Goal: Navigation & Orientation: Understand site structure

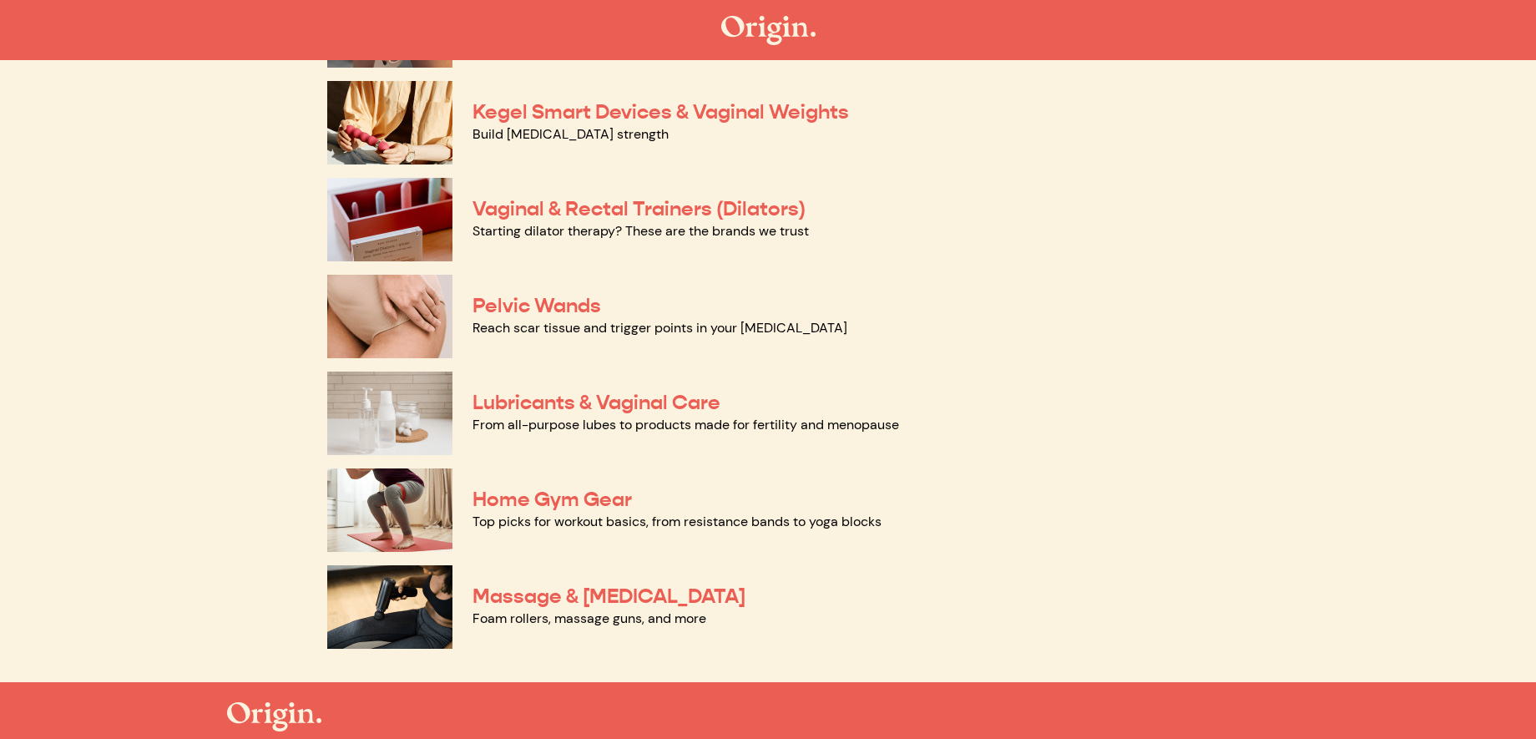
scroll to position [700, 0]
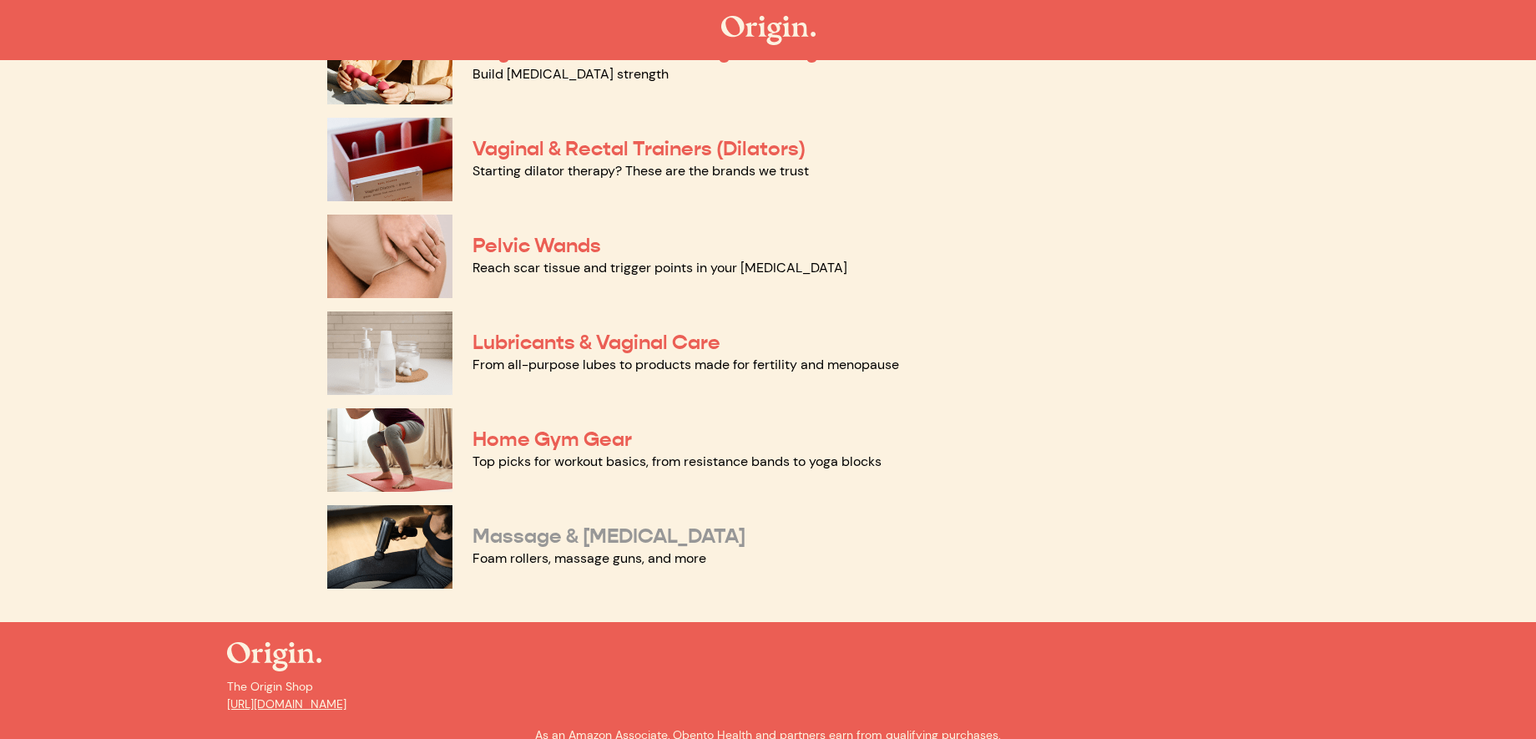
click at [691, 533] on link "Massage & Myofascial Release" at bounding box center [608, 535] width 273 height 25
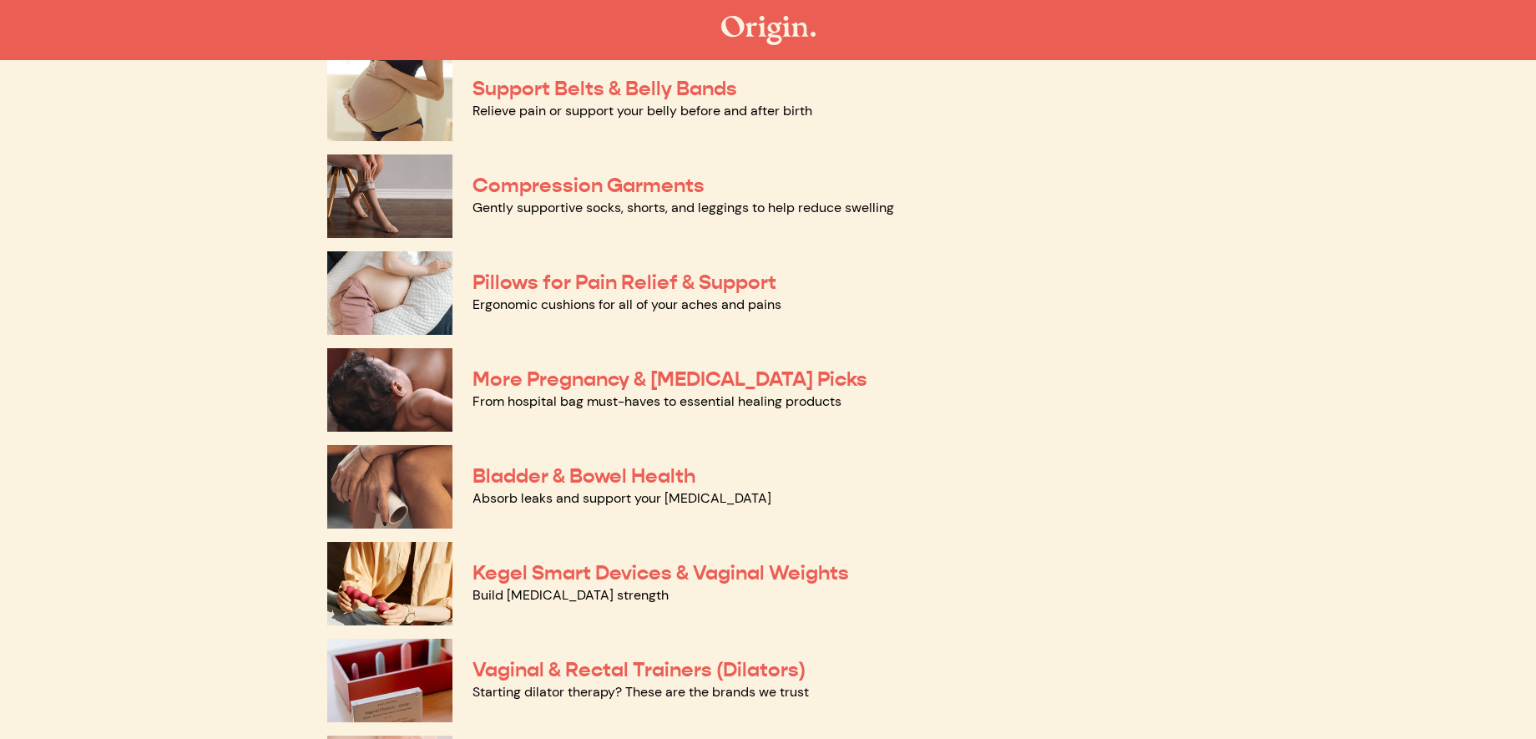
scroll to position [63, 0]
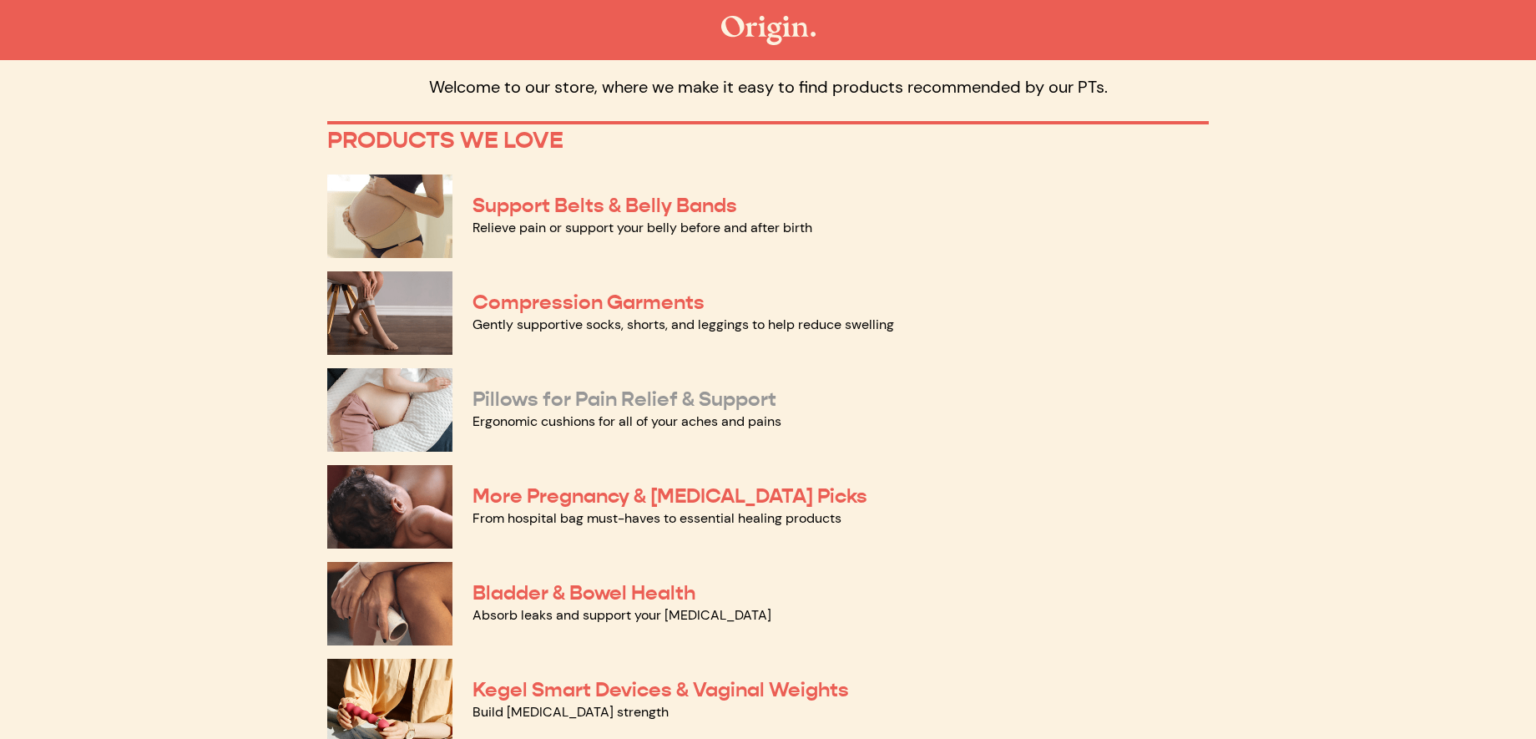
click at [668, 406] on link "Pillows for Pain Relief & Support" at bounding box center [624, 398] width 304 height 25
click at [652, 205] on link "Support Belts & Belly Bands" at bounding box center [604, 205] width 265 height 25
click at [593, 302] on link "Compression Garments" at bounding box center [588, 302] width 232 height 25
click at [689, 391] on link "Pillows for Pain Relief & Support" at bounding box center [624, 398] width 304 height 25
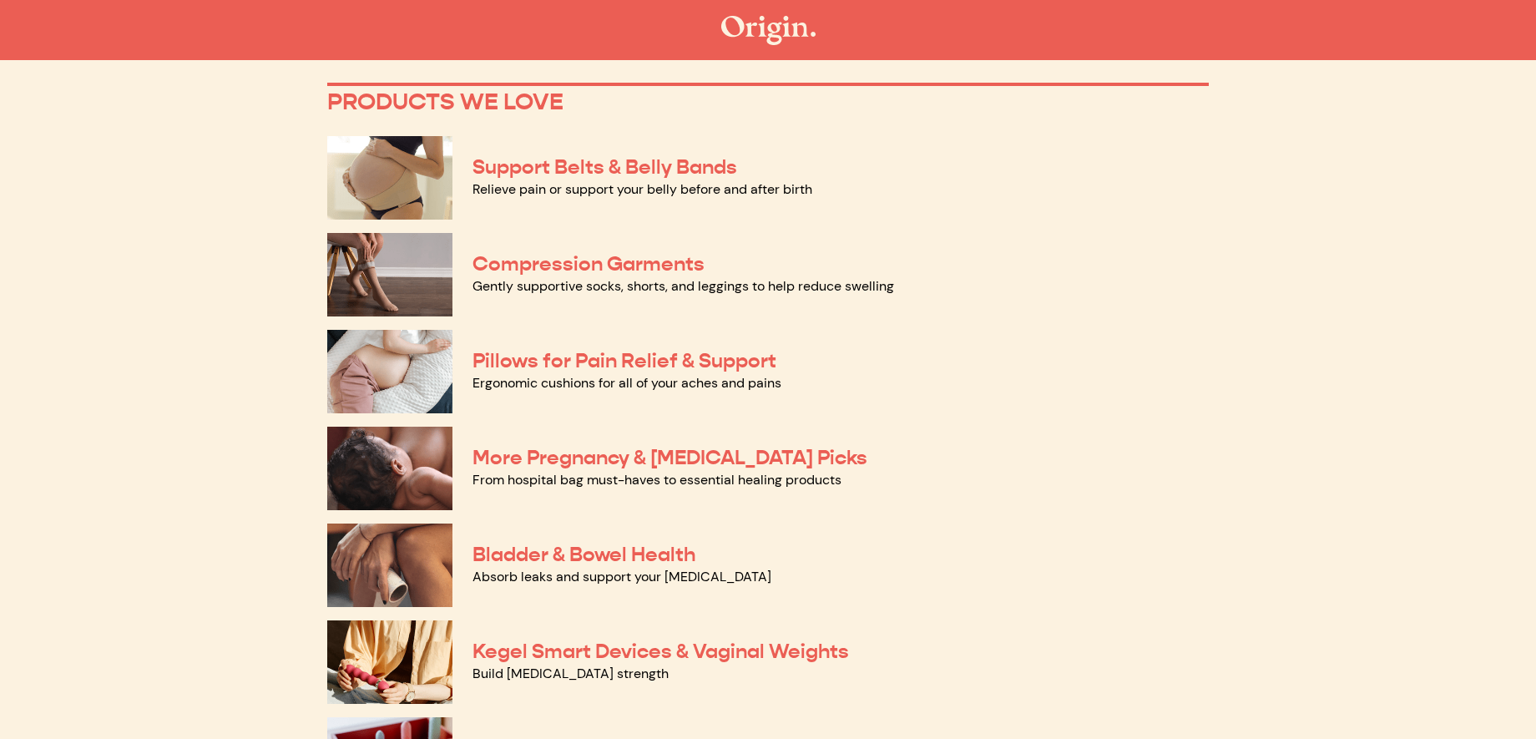
scroll to position [121, 0]
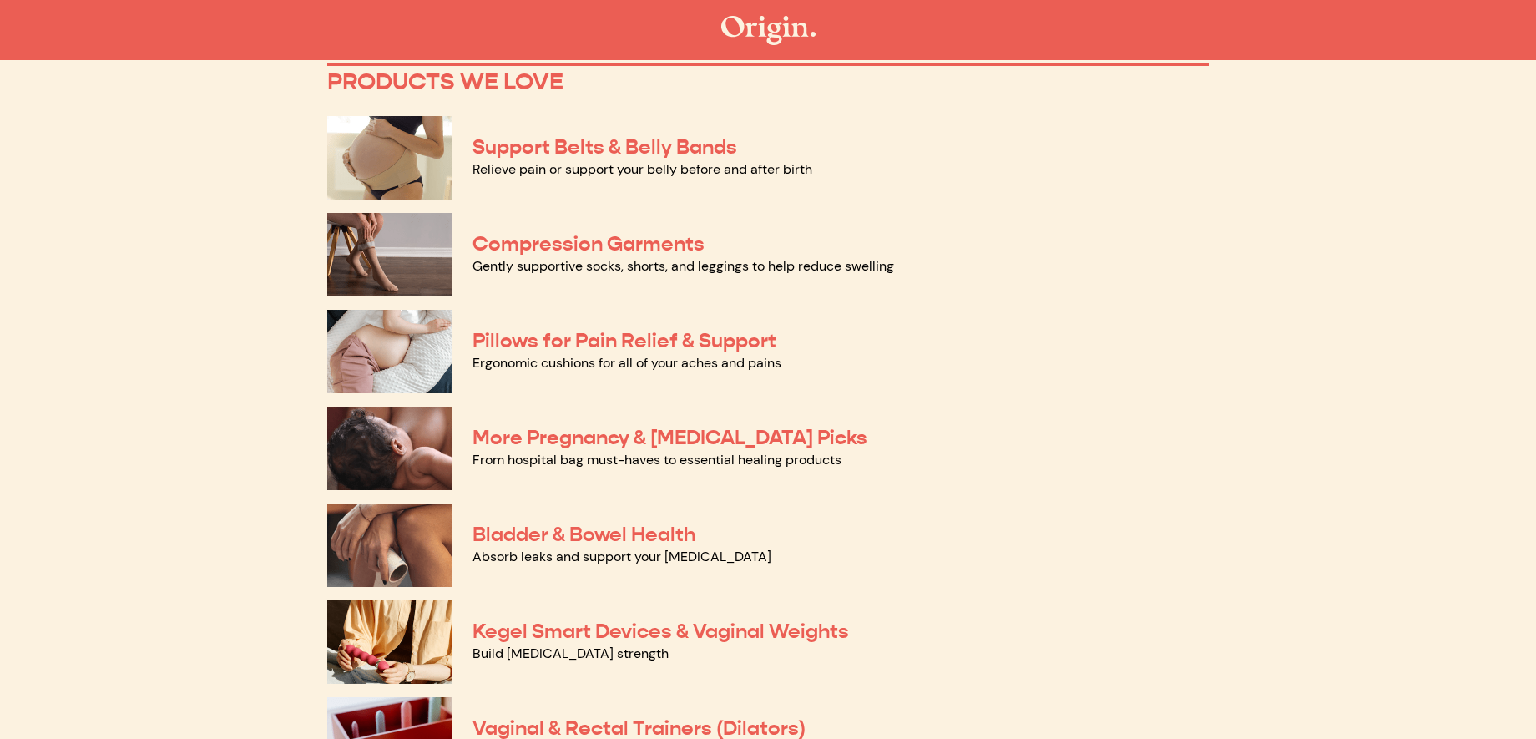
drag, startPoint x: 737, startPoint y: 439, endPoint x: 863, endPoint y: 432, distance: 126.3
click at [737, 439] on link "More Pregnancy & Postpartum Picks" at bounding box center [669, 437] width 395 height 25
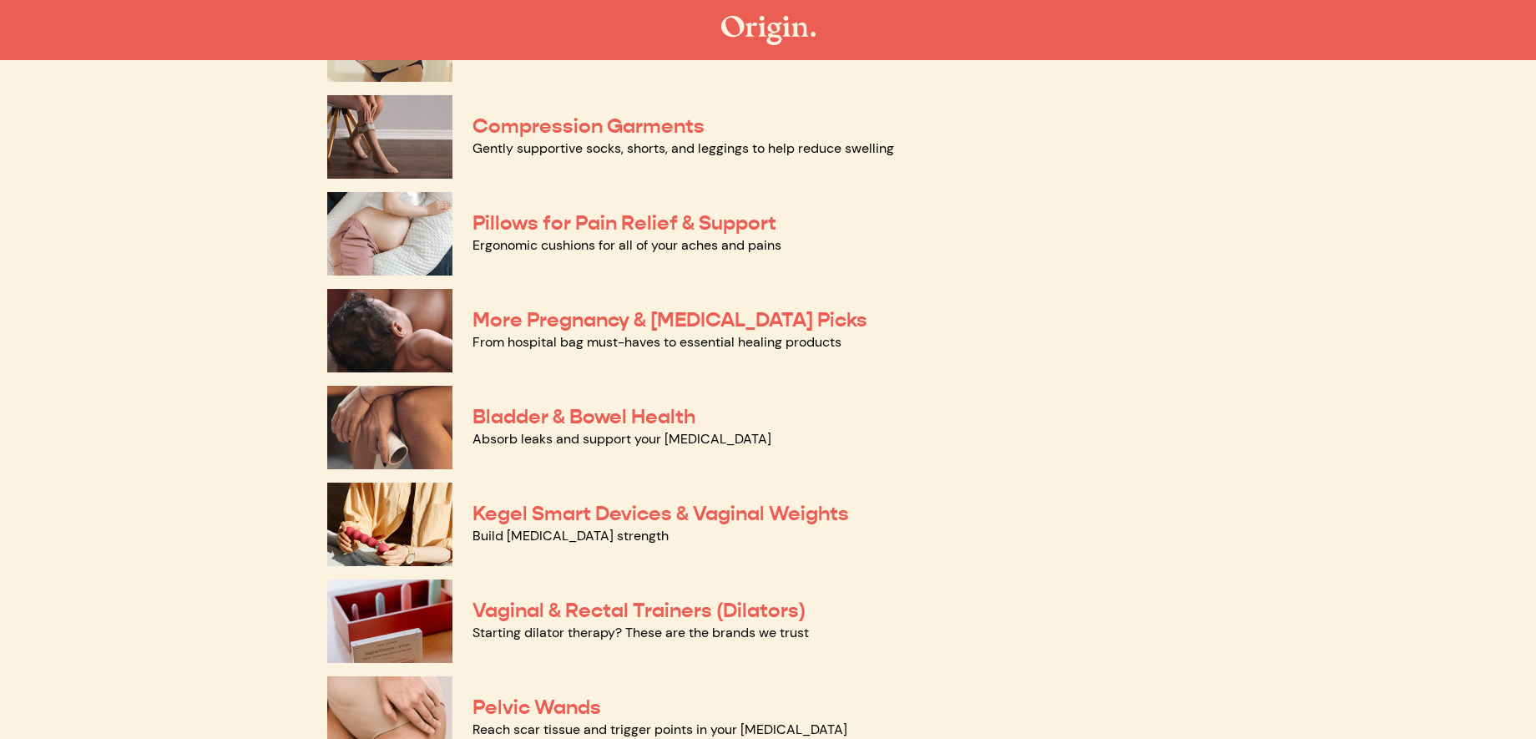
scroll to position [376, 0]
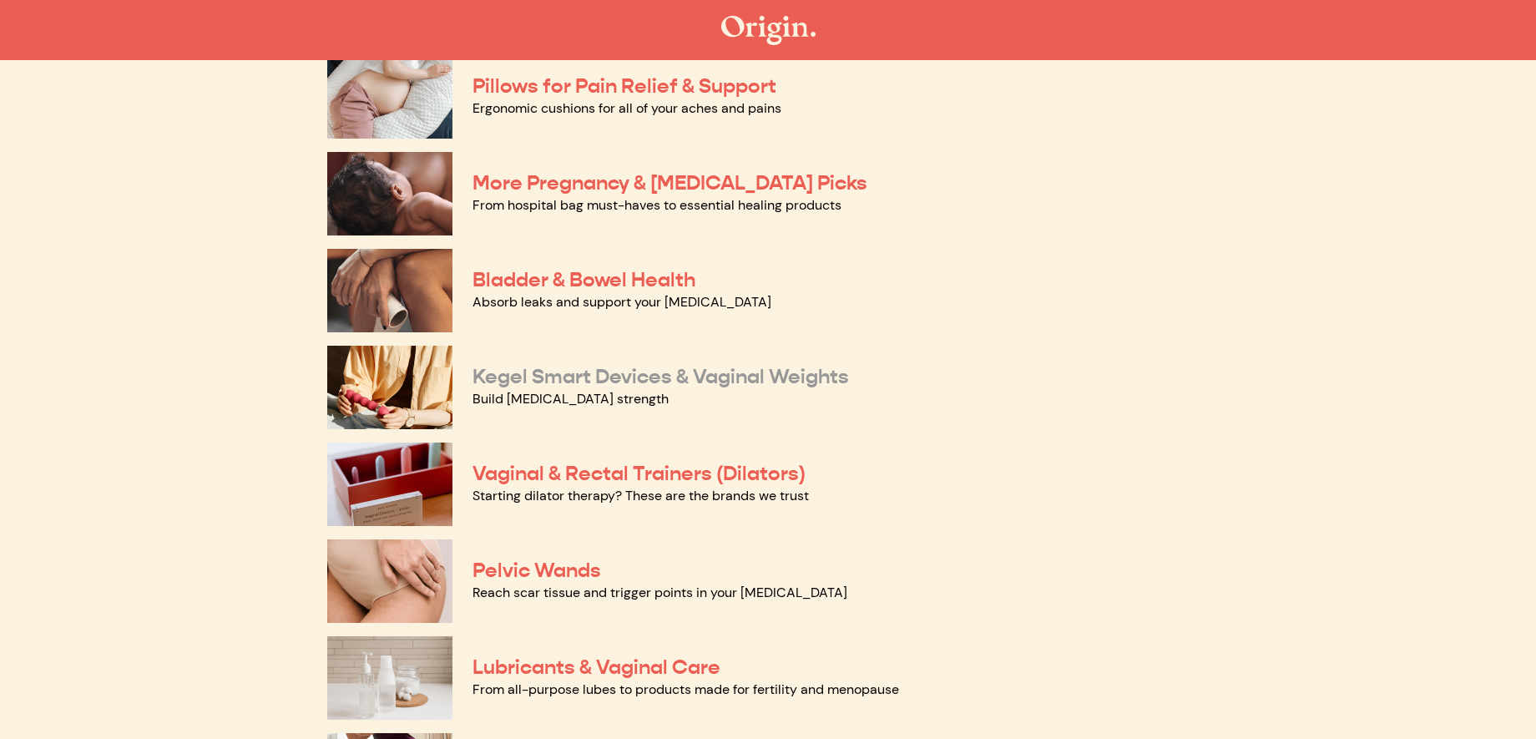
click at [640, 373] on link "Kegel Smart Devices & Vaginal Weights" at bounding box center [660, 376] width 376 height 25
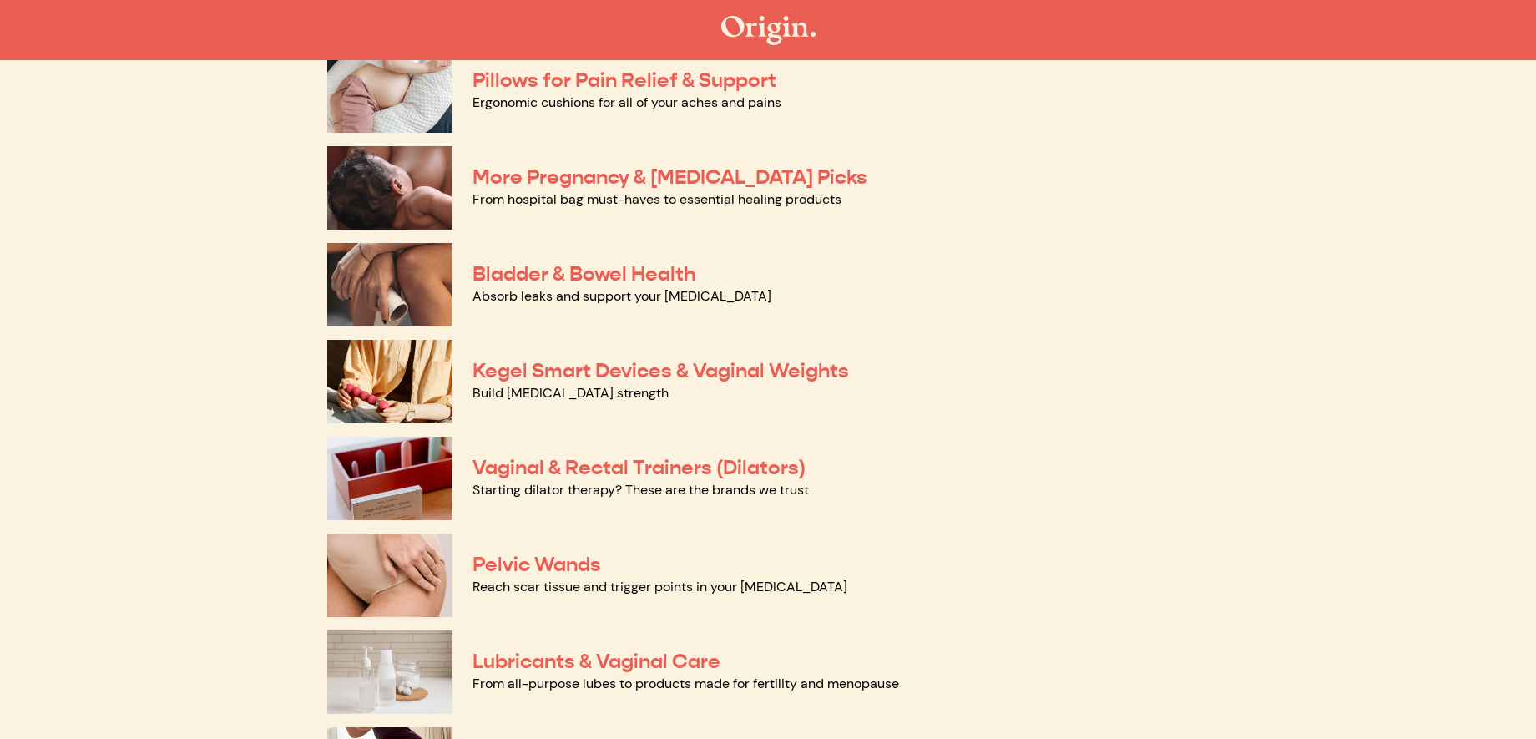
scroll to position [400, 0]
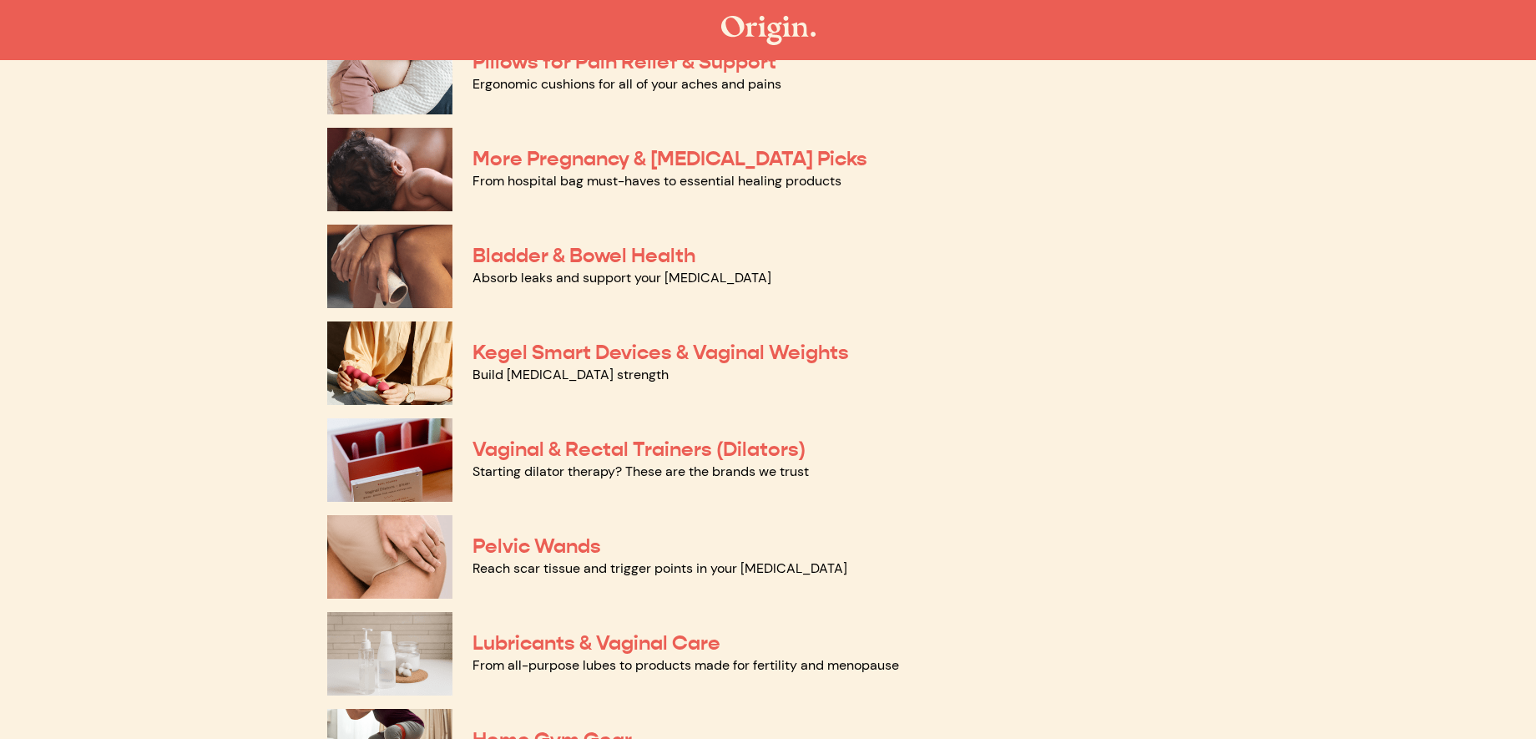
drag, startPoint x: 568, startPoint y: 543, endPoint x: 601, endPoint y: 542, distance: 33.4
click at [568, 543] on link "Pelvic Wands" at bounding box center [536, 545] width 129 height 25
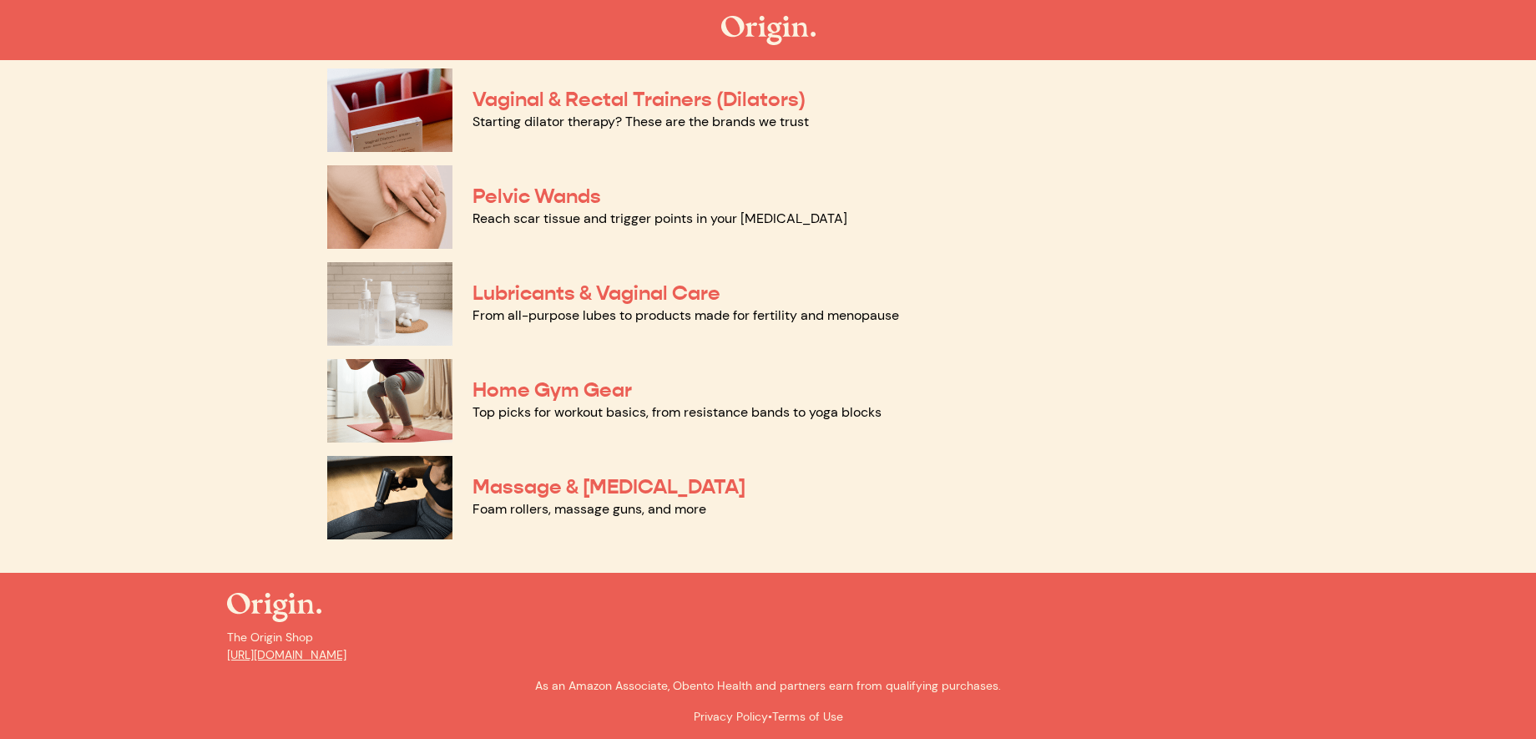
scroll to position [753, 0]
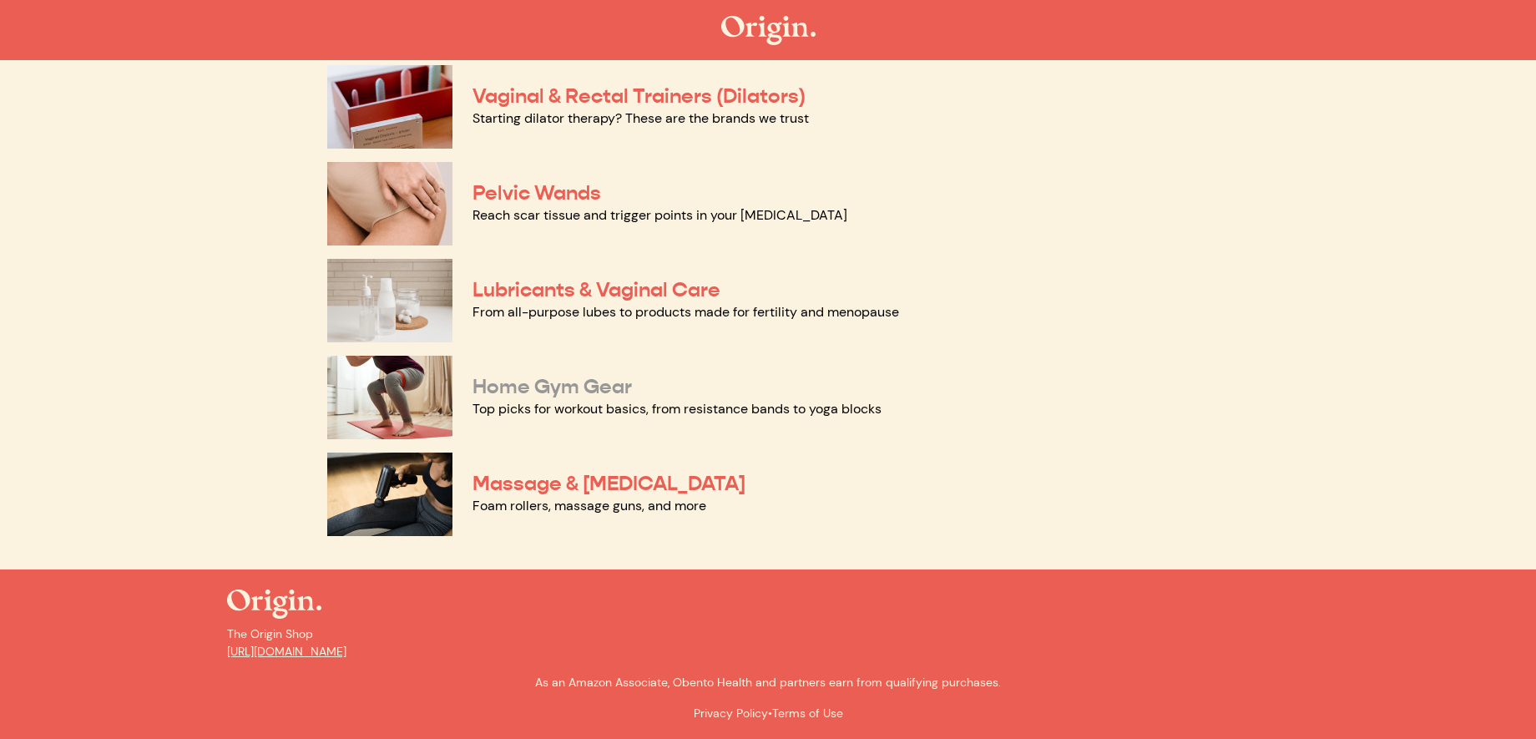
click at [530, 397] on link "Home Gym Gear" at bounding box center [551, 386] width 159 height 25
click at [659, 483] on link "Massage & [MEDICAL_DATA]" at bounding box center [608, 483] width 273 height 25
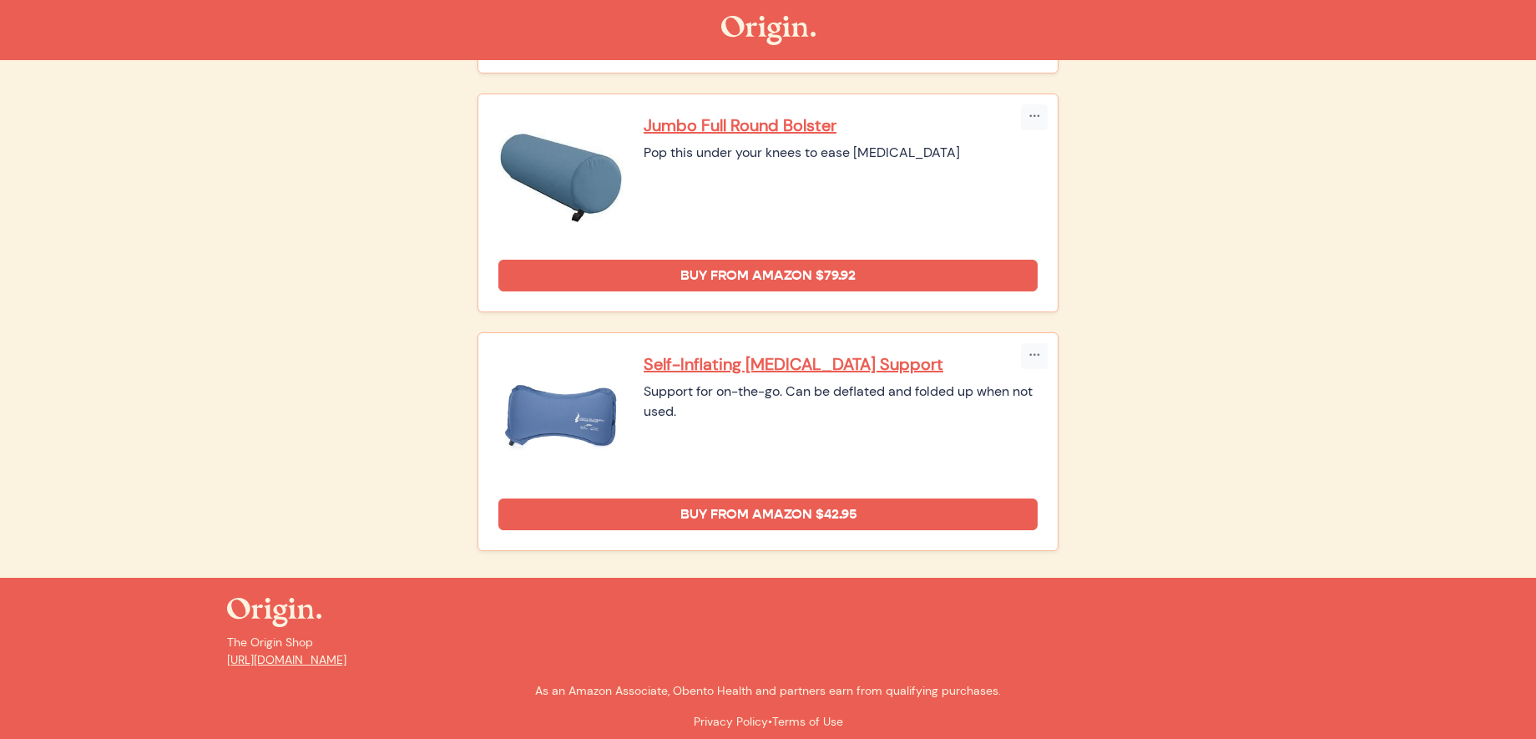
scroll to position [1133, 0]
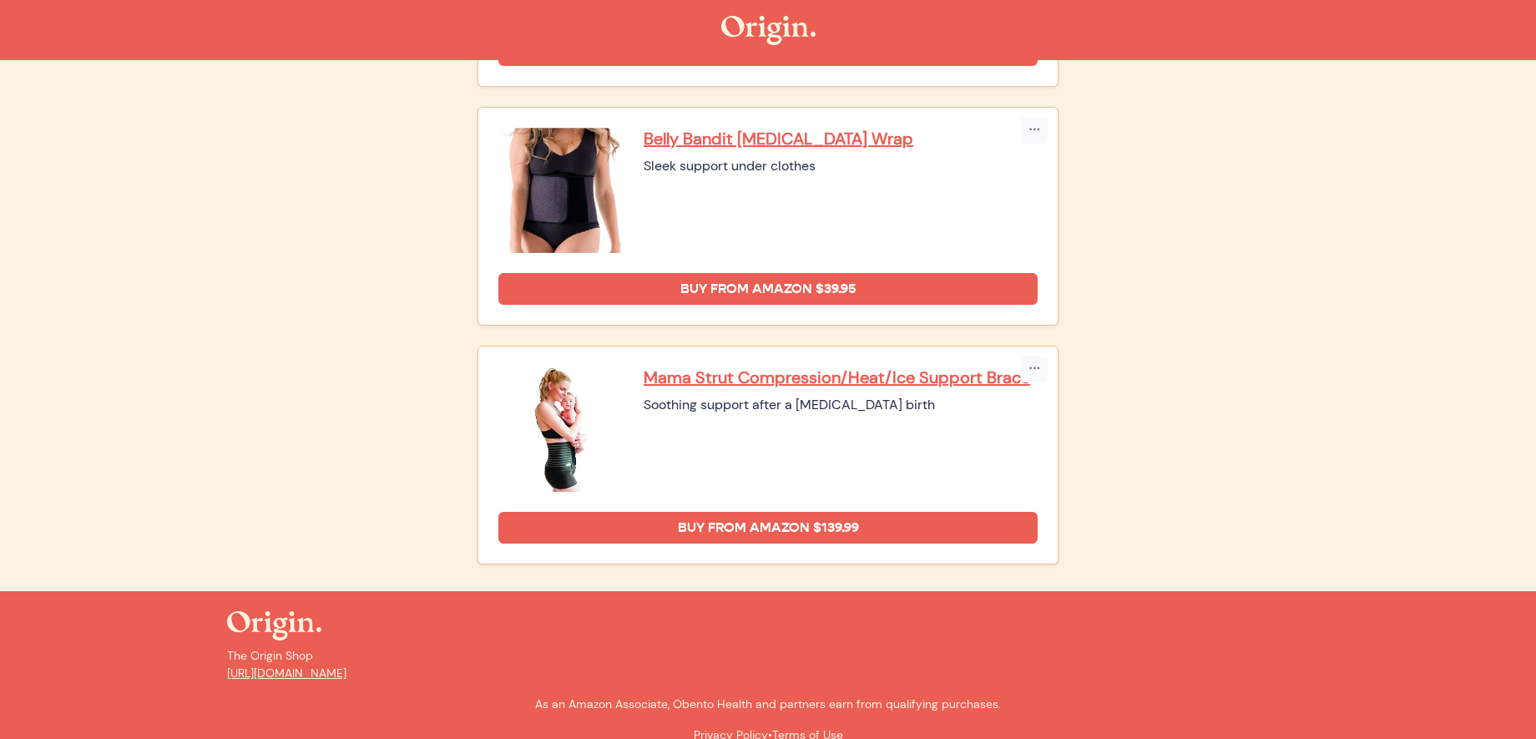
scroll to position [1133, 0]
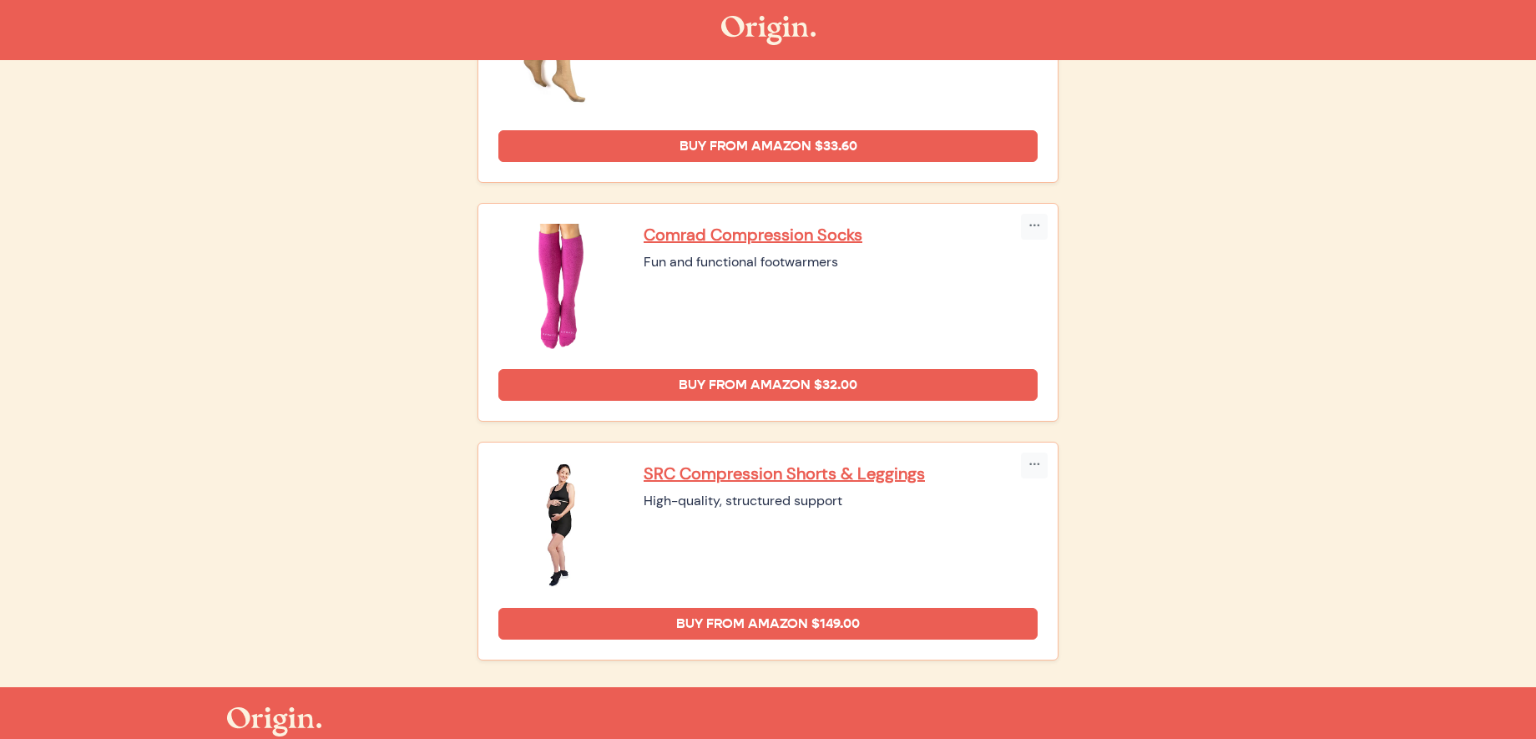
scroll to position [655, 0]
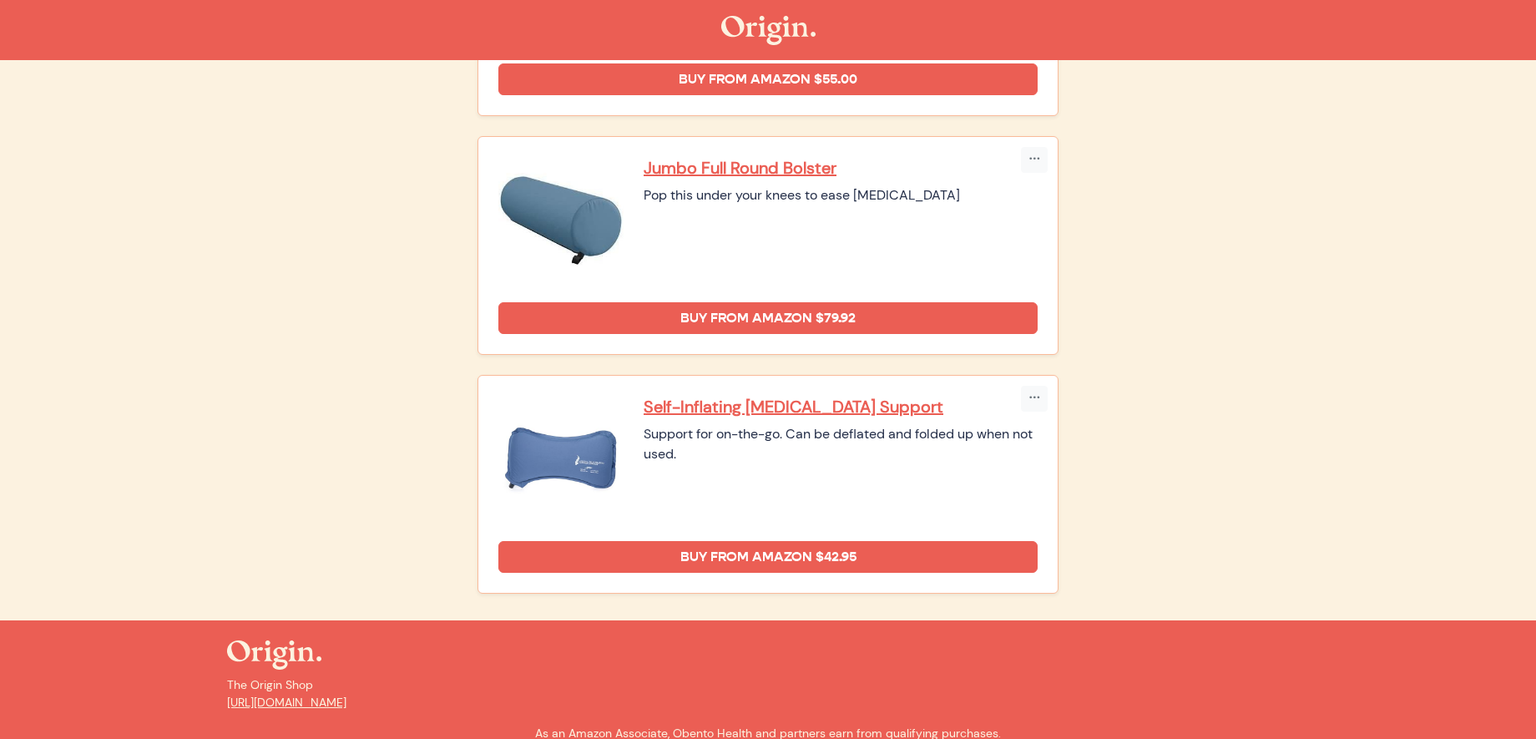
scroll to position [1083, 0]
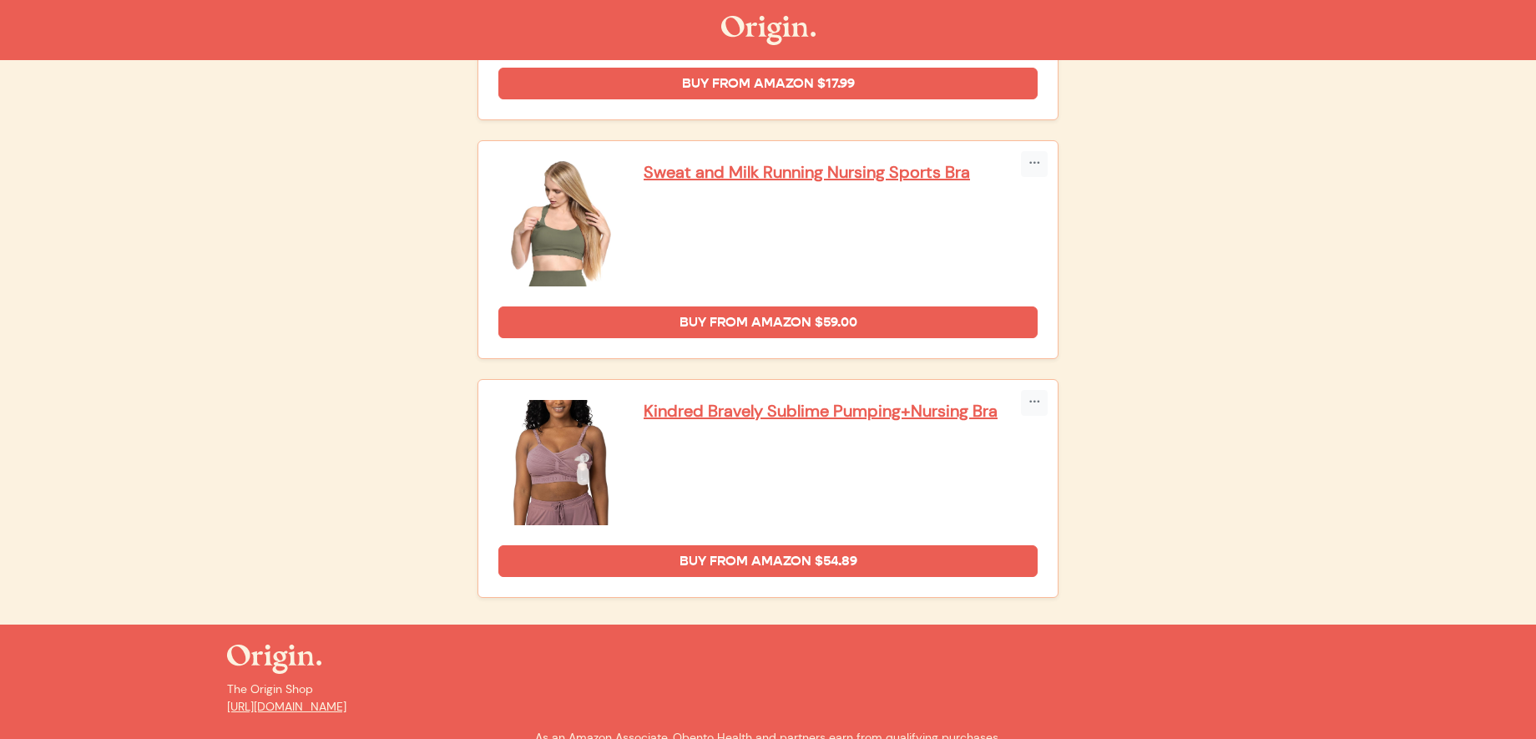
scroll to position [3467, 0]
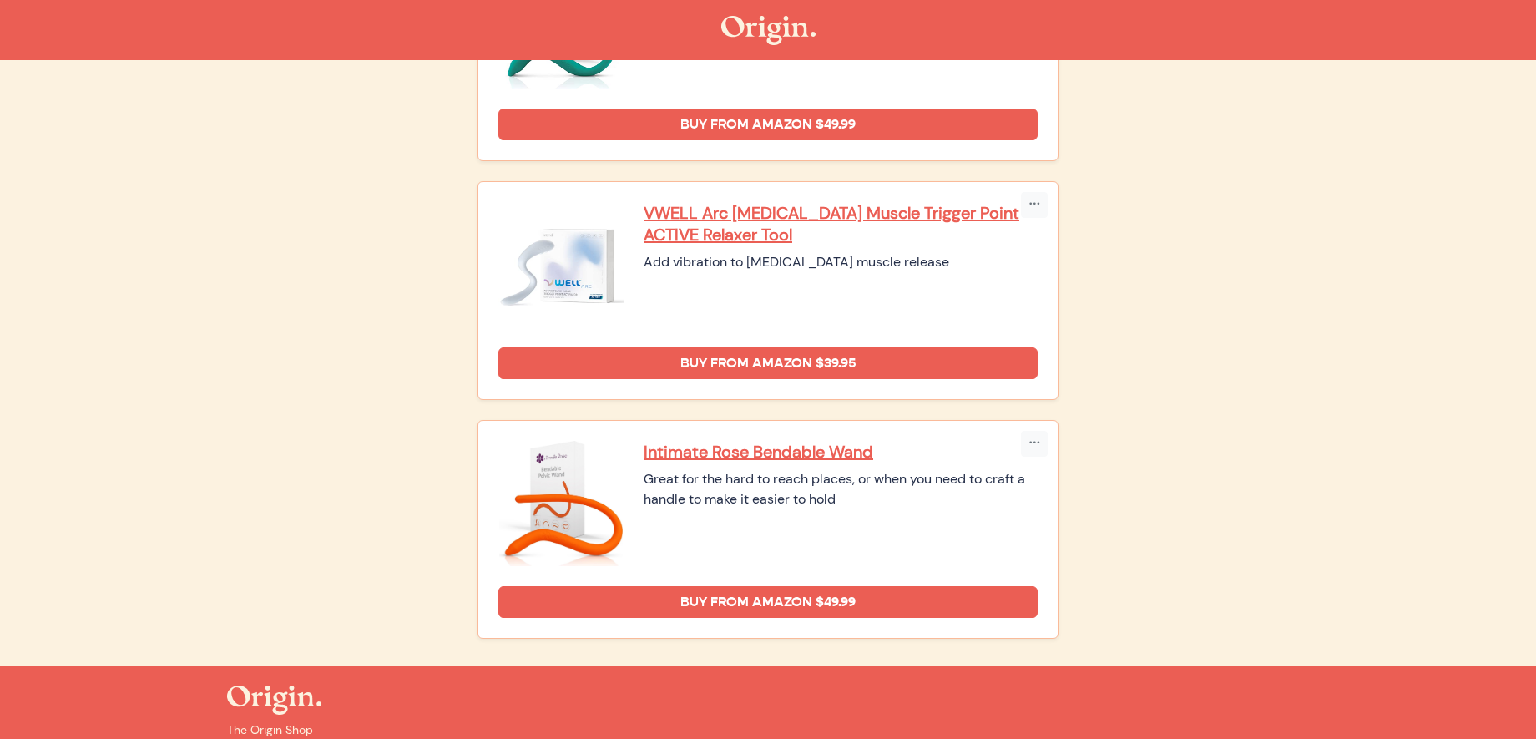
scroll to position [843, 0]
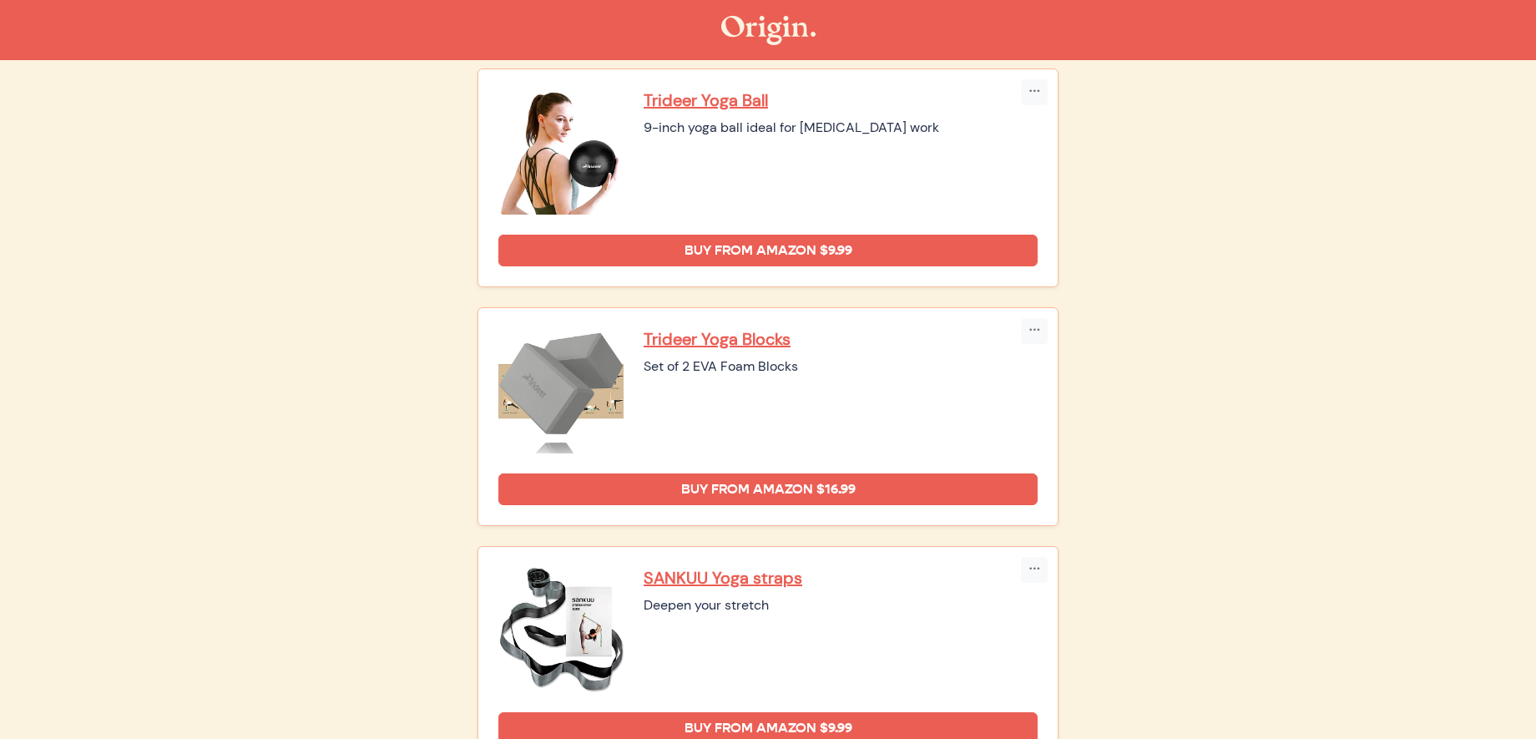
scroll to position [1330, 0]
